Goal: Task Accomplishment & Management: Use online tool/utility

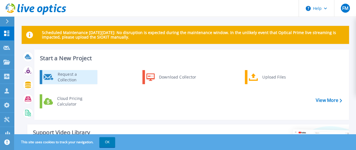
click at [78, 78] on div "Request a Collection" at bounding box center [75, 76] width 41 height 11
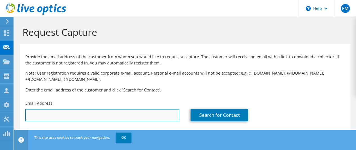
click at [33, 115] on input "text" at bounding box center [102, 115] width 154 height 12
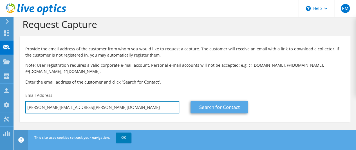
type input "jorge.soriano@bcr.gob.sv"
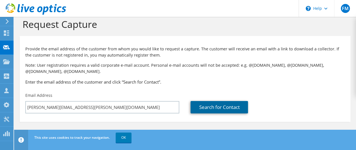
click at [199, 107] on link "Search for Contact" at bounding box center [218, 107] width 57 height 12
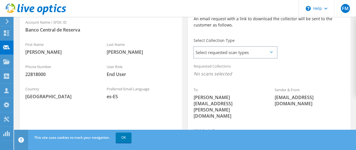
scroll to position [141, 0]
click at [256, 52] on span "Select requested scan types" at bounding box center [235, 51] width 83 height 11
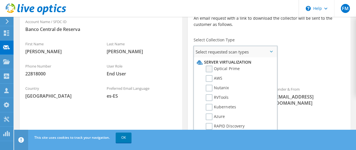
click at [210, 69] on label "Optical Prime" at bounding box center [223, 69] width 34 height 7
click at [0, 0] on input "Optical Prime" at bounding box center [0, 0] width 0 height 0
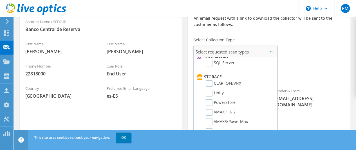
scroll to position [0, 0]
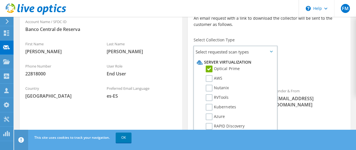
click at [309, 32] on div "Collection Request Email An email request with a link to download the collector…" at bounding box center [269, 15] width 162 height 37
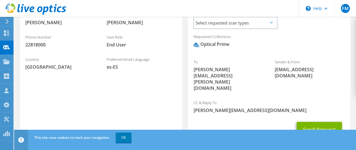
scroll to position [178, 0]
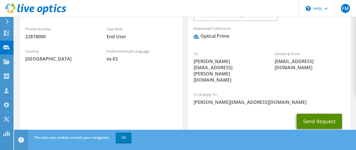
click at [323, 114] on button "Send Request" at bounding box center [318, 121] width 45 height 15
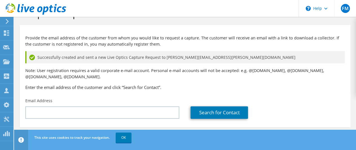
scroll to position [24, 0]
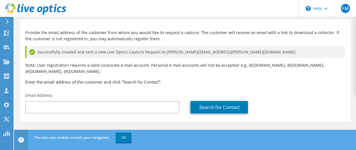
click at [9, 21] on icon at bounding box center [7, 21] width 4 height 5
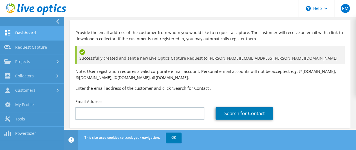
click at [37, 31] on link "Dashboard" at bounding box center [32, 33] width 64 height 14
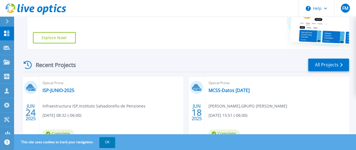
scroll to position [140, 0]
click at [52, 89] on link "ISP-JUNIO-2025" at bounding box center [58, 90] width 32 height 6
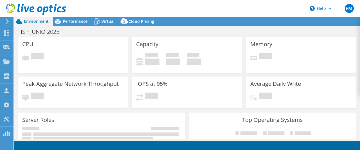
select select "USD"
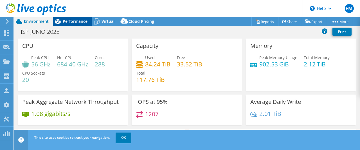
click at [75, 23] on span "Performance" at bounding box center [75, 21] width 25 height 5
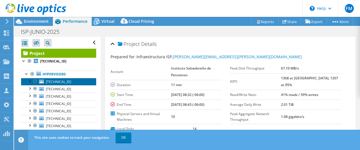
click at [66, 82] on span "[TECHNICAL_ID]" at bounding box center [58, 81] width 25 height 5
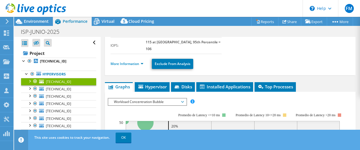
click at [170, 98] on span "Workload Concentration Bubble" at bounding box center [147, 101] width 72 height 7
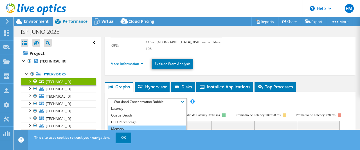
scroll to position [84, 0]
click at [123, 125] on li "Memory" at bounding box center [147, 128] width 78 height 7
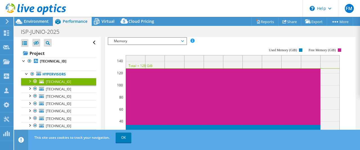
scroll to position [147, 0]
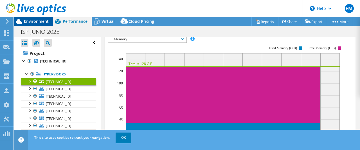
click at [39, 20] on span "Environment" at bounding box center [36, 21] width 25 height 5
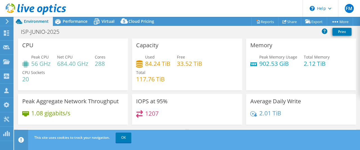
scroll to position [0, 0]
